Goal: Information Seeking & Learning: Compare options

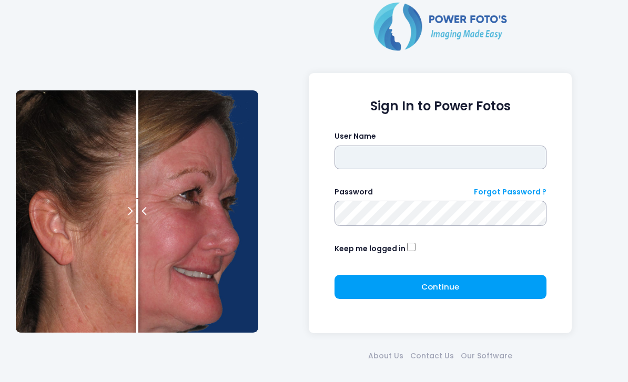
type input "*******"
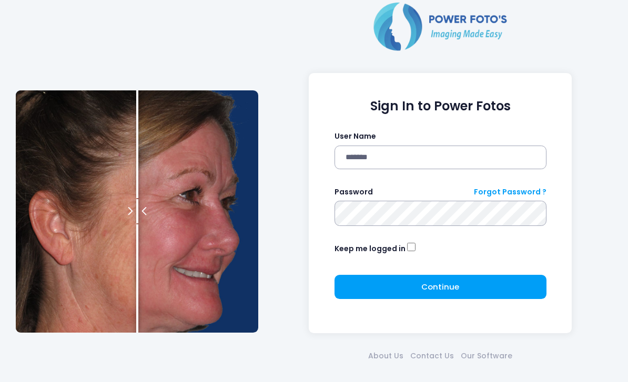
click button "submit" at bounding box center [0, 0] width 0 height 0
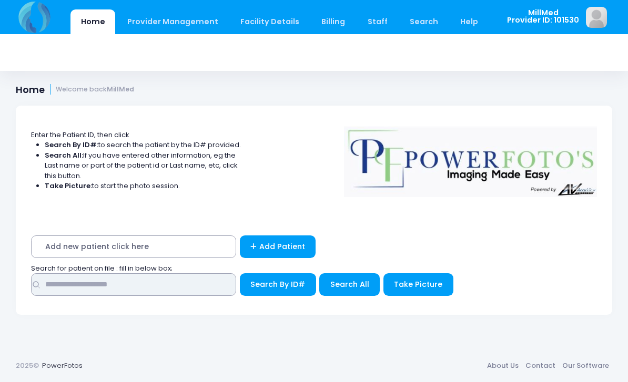
click at [163, 279] on input "text" at bounding box center [133, 284] width 205 height 23
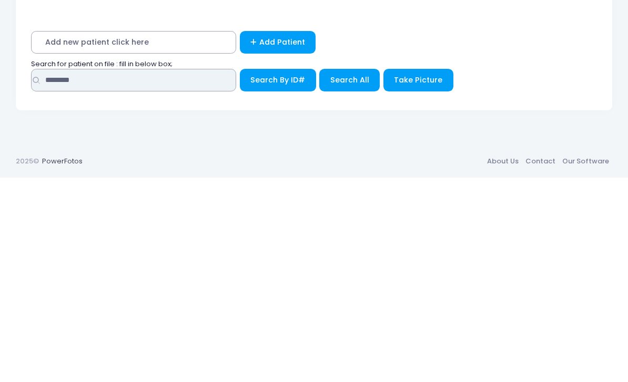
type input "********"
click at [352, 279] on span "Search All" at bounding box center [349, 284] width 39 height 11
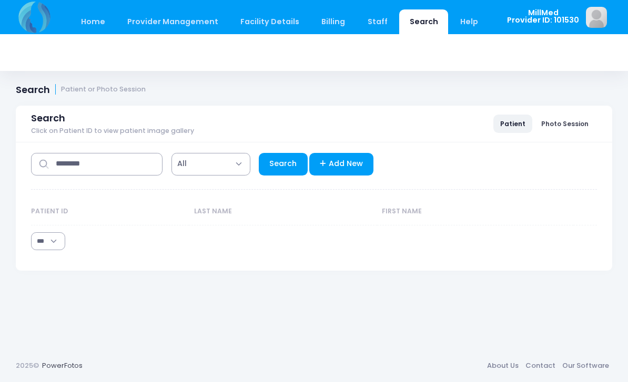
select select "***"
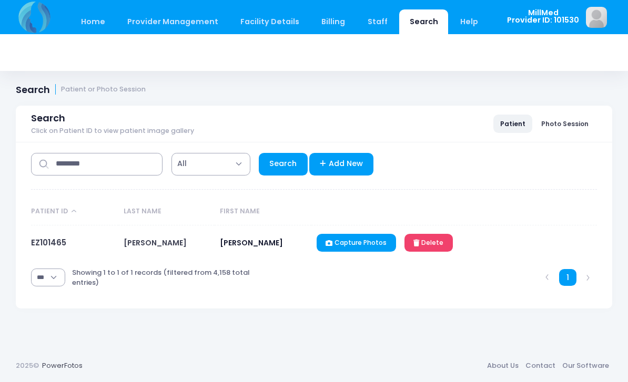
click at [53, 232] on td "EZ101465" at bounding box center [74, 243] width 87 height 35
click at [57, 240] on link "EZ101465" at bounding box center [48, 242] width 35 height 11
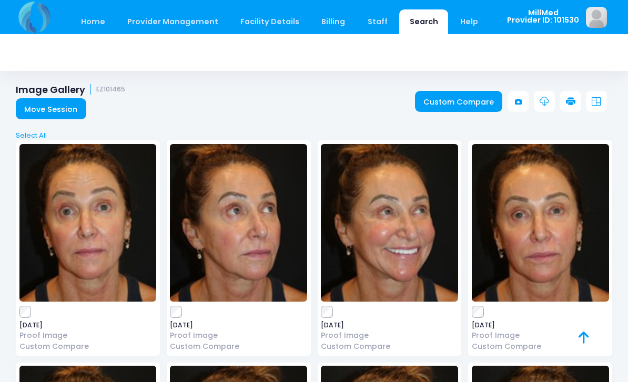
click at [80, 225] on img at bounding box center [87, 223] width 137 height 158
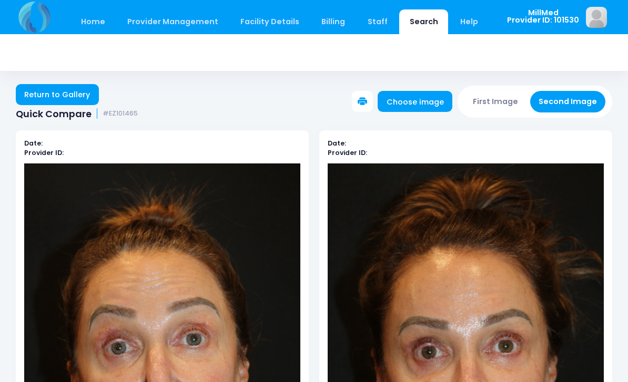
click at [49, 103] on link "Return to Gallery" at bounding box center [57, 94] width 83 height 21
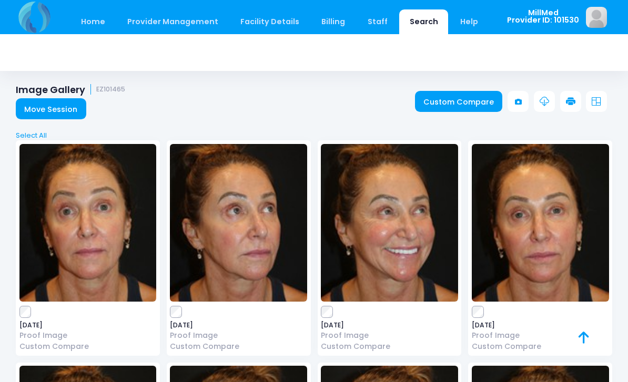
click at [383, 227] on img at bounding box center [389, 223] width 137 height 158
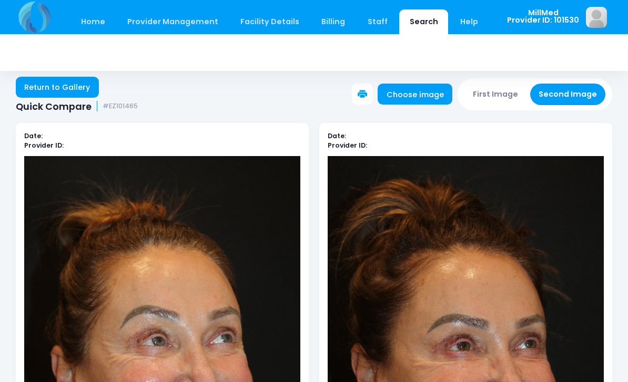
scroll to position [27, 0]
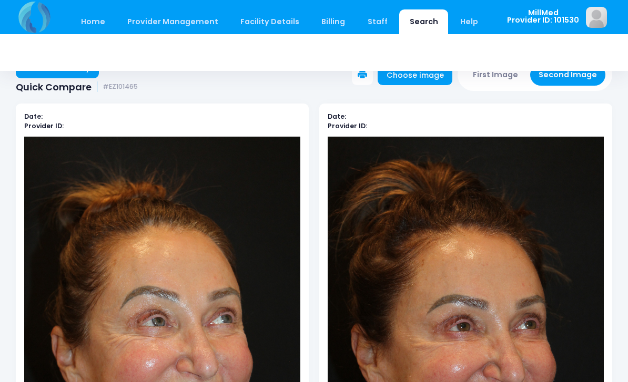
click at [68, 71] on link "Return to Gallery" at bounding box center [57, 67] width 83 height 21
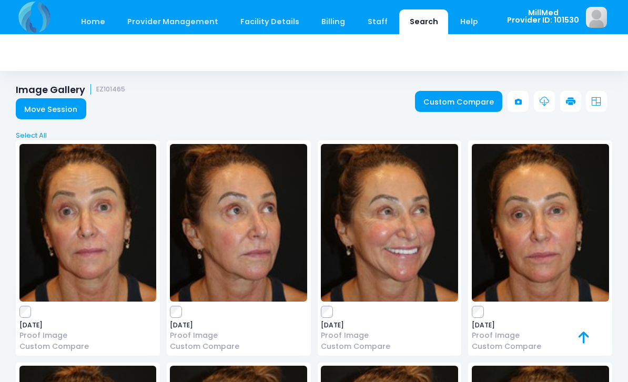
click at [551, 225] on img at bounding box center [540, 223] width 137 height 158
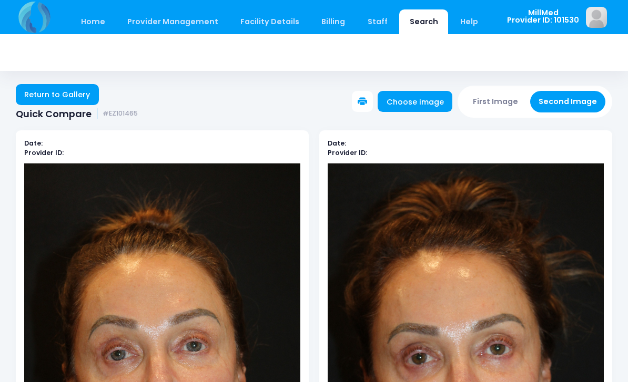
click at [70, 92] on link "Return to Gallery" at bounding box center [57, 94] width 83 height 21
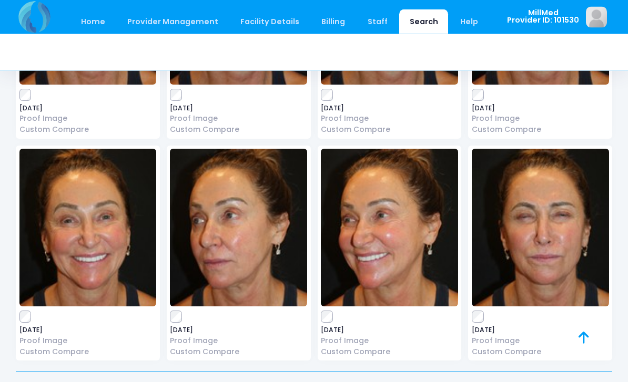
scroll to position [217, 0]
click at [375, 227] on img at bounding box center [389, 228] width 137 height 158
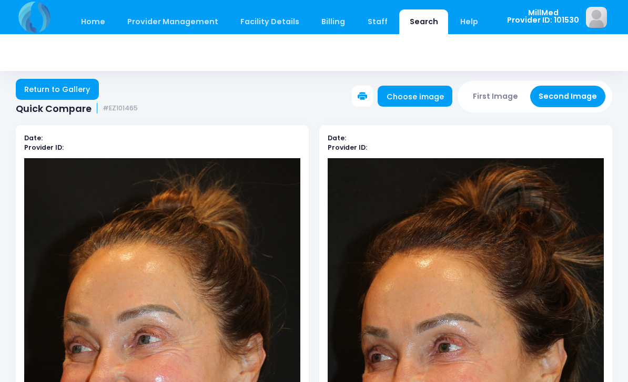
scroll to position [7, 0]
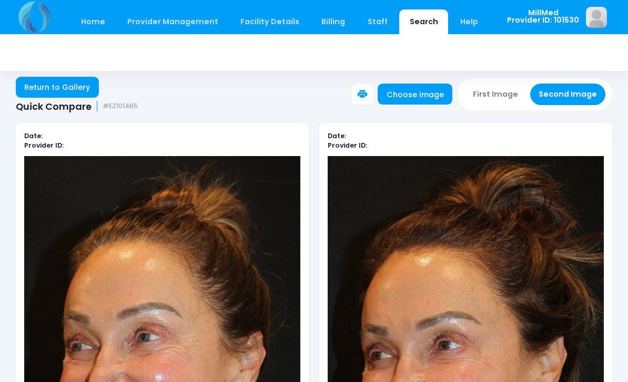
click at [72, 88] on link "Return to Gallery" at bounding box center [57, 87] width 83 height 21
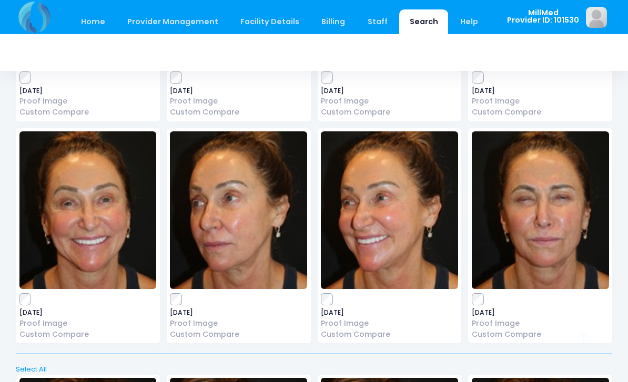
scroll to position [242, 0]
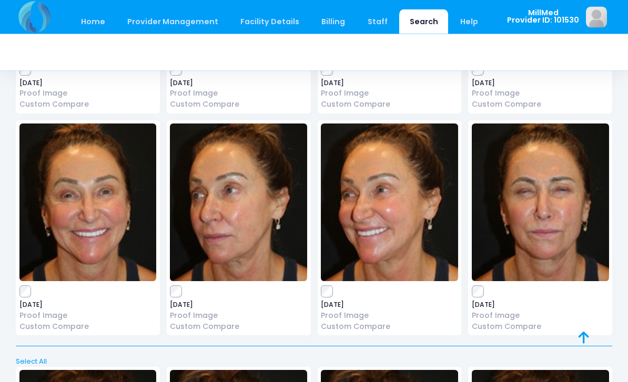
click at [559, 182] on img at bounding box center [540, 203] width 137 height 158
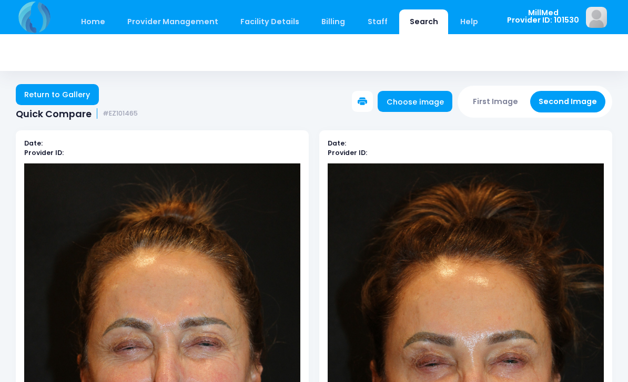
click at [41, 95] on link "Return to Gallery" at bounding box center [57, 94] width 83 height 21
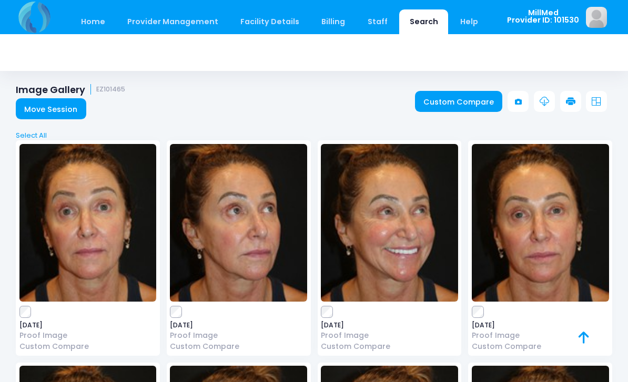
click at [78, 219] on img at bounding box center [87, 223] width 137 height 158
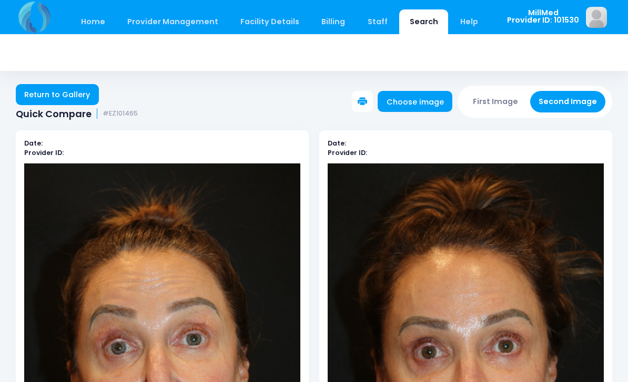
click at [43, 95] on link "Return to Gallery" at bounding box center [57, 94] width 83 height 21
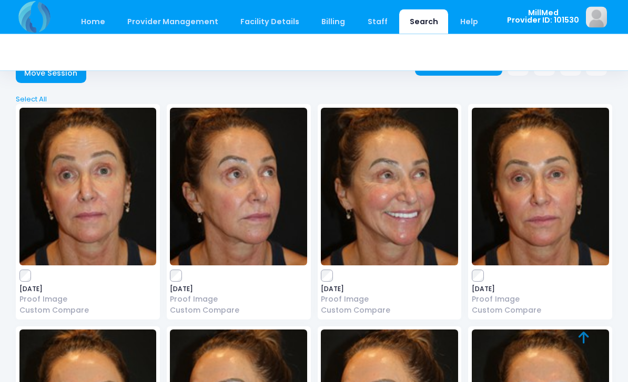
scroll to position [40, 0]
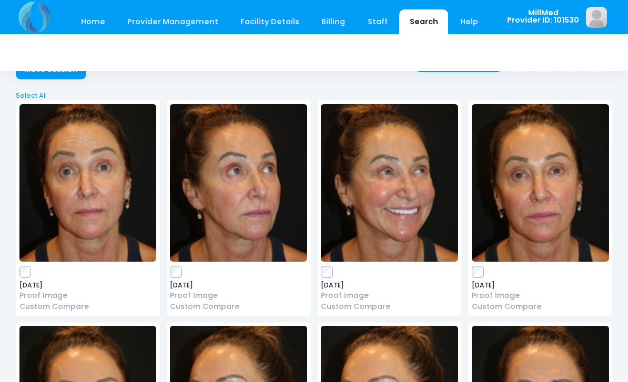
click at [367, 190] on img at bounding box center [389, 183] width 137 height 158
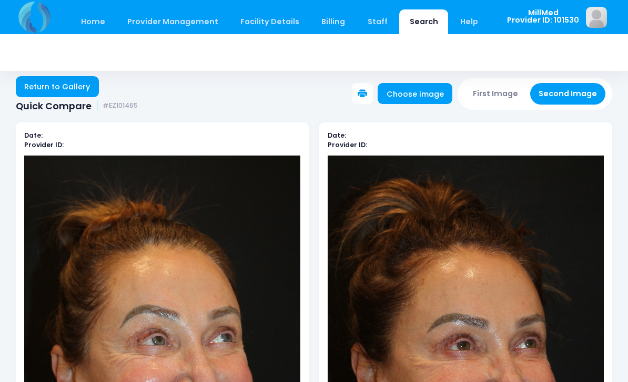
scroll to position [11, 0]
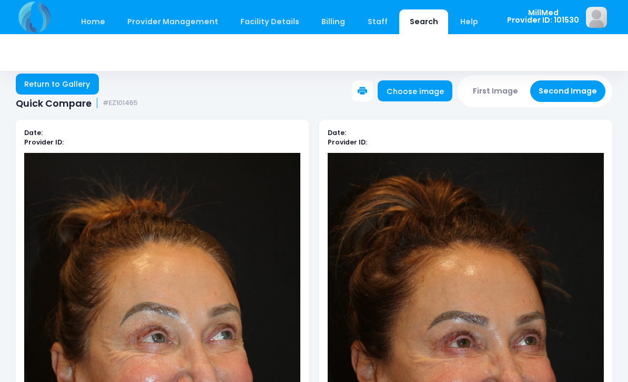
click at [43, 83] on link "Return to Gallery" at bounding box center [57, 84] width 83 height 21
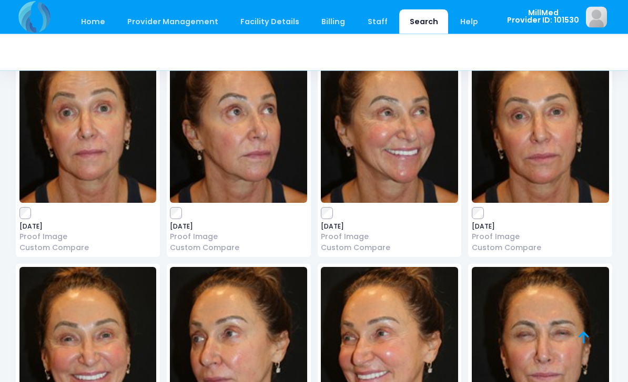
scroll to position [99, 0]
click at [525, 143] on img at bounding box center [540, 124] width 137 height 158
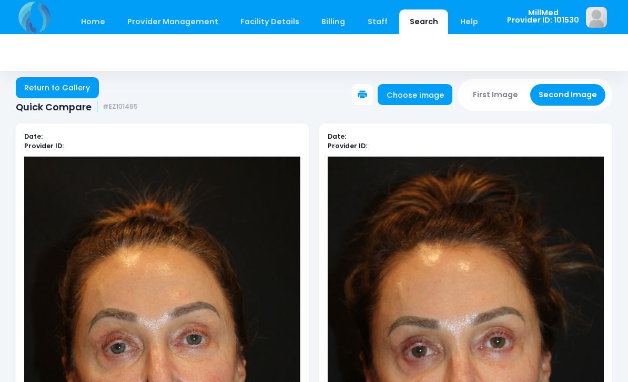
scroll to position [9, 0]
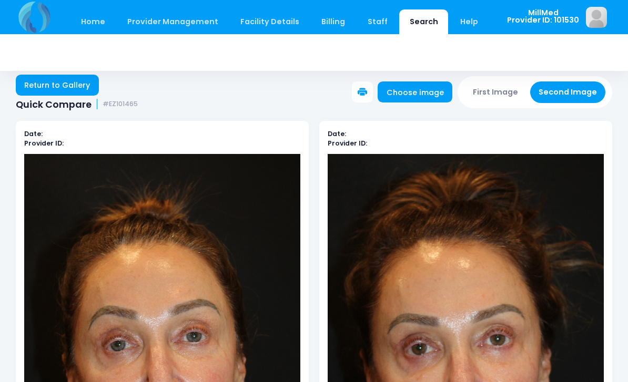
click at [55, 80] on link "Return to Gallery" at bounding box center [57, 85] width 83 height 21
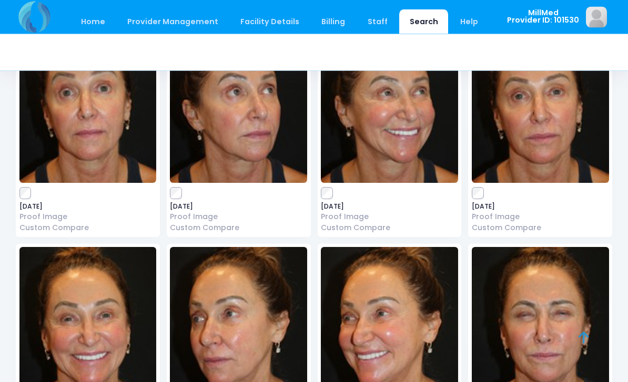
scroll to position [136, 0]
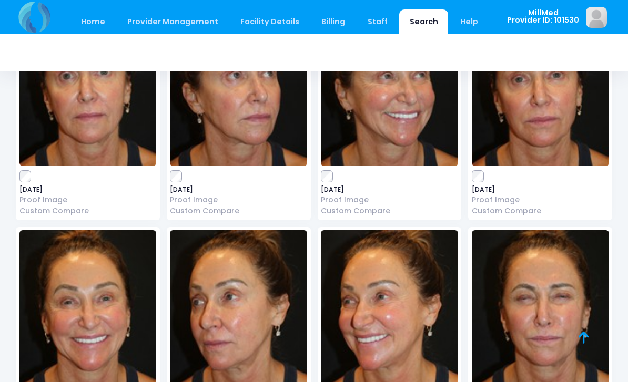
click at [365, 316] on img at bounding box center [389, 309] width 137 height 158
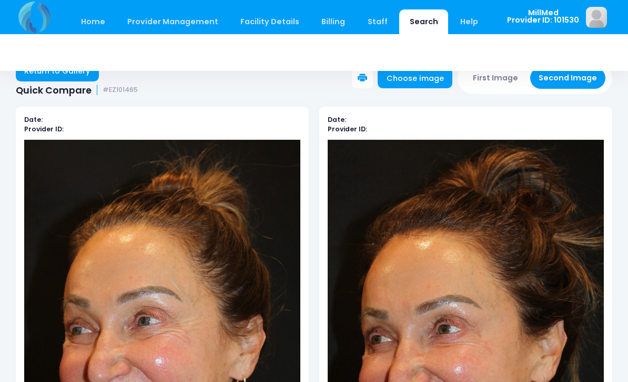
scroll to position [20, 0]
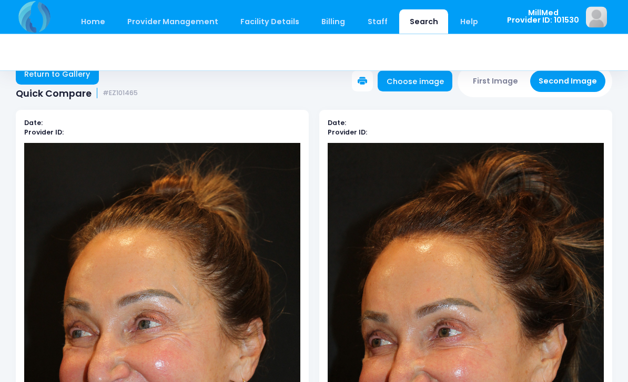
click at [46, 79] on link "Return to Gallery" at bounding box center [57, 74] width 83 height 21
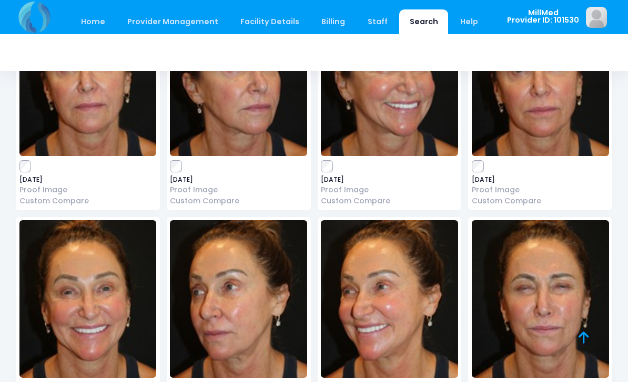
scroll to position [148, 0]
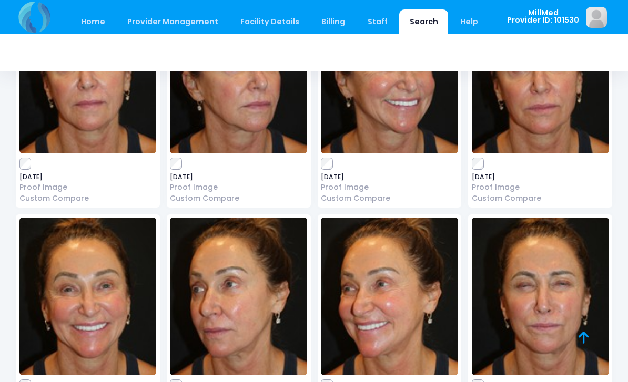
click at [530, 297] on img at bounding box center [540, 297] width 137 height 158
